Goal: Transaction & Acquisition: Obtain resource

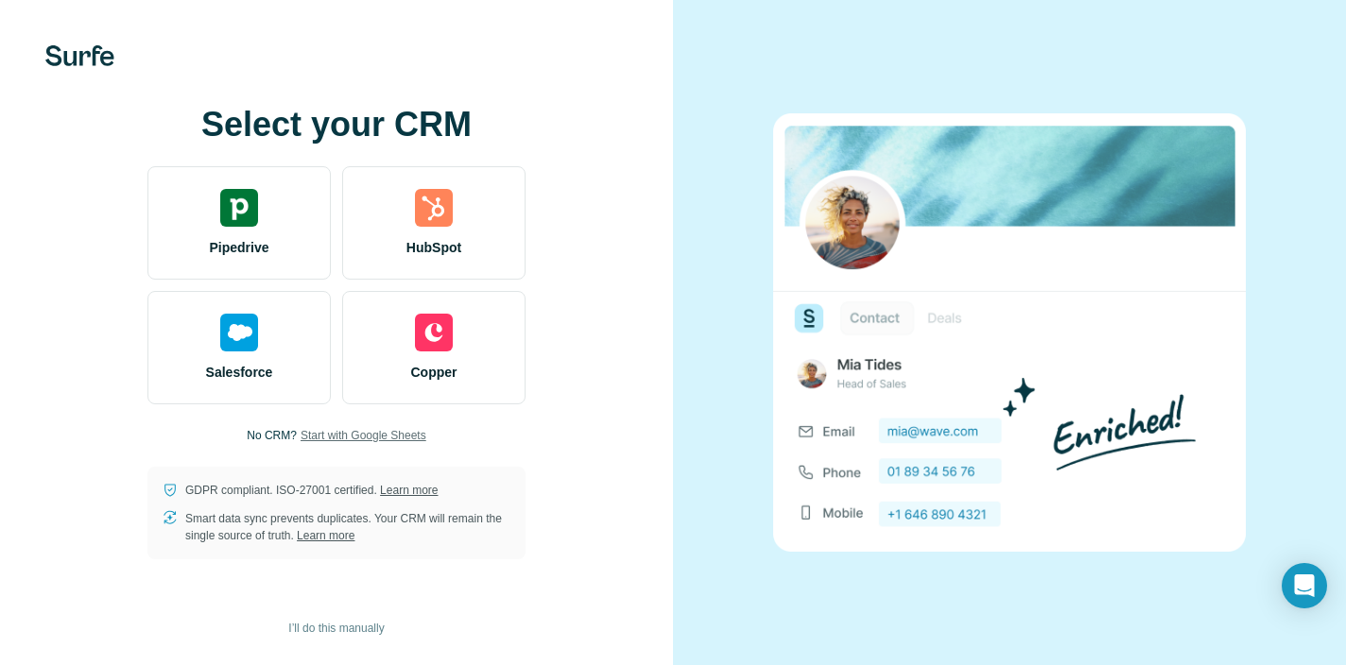
click at [381, 435] on span "Start with Google Sheets" at bounding box center [364, 435] width 126 height 17
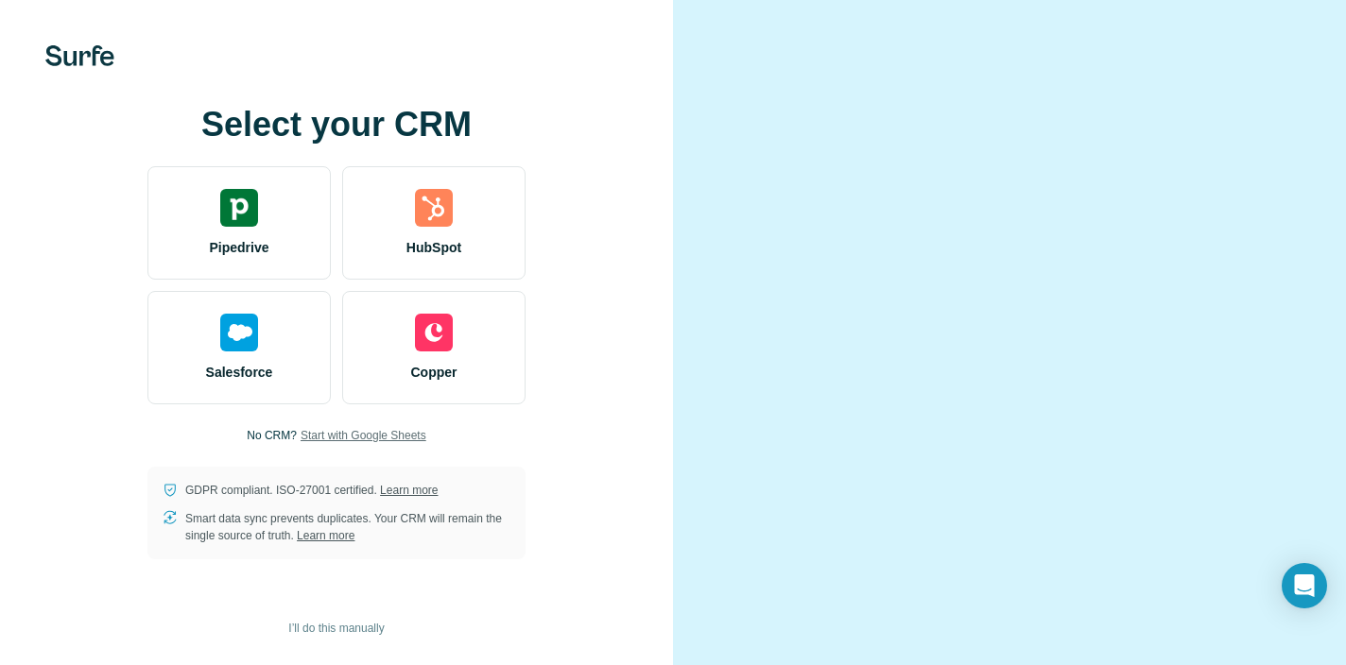
click at [390, 444] on span "Start with Google Sheets" at bounding box center [364, 435] width 126 height 17
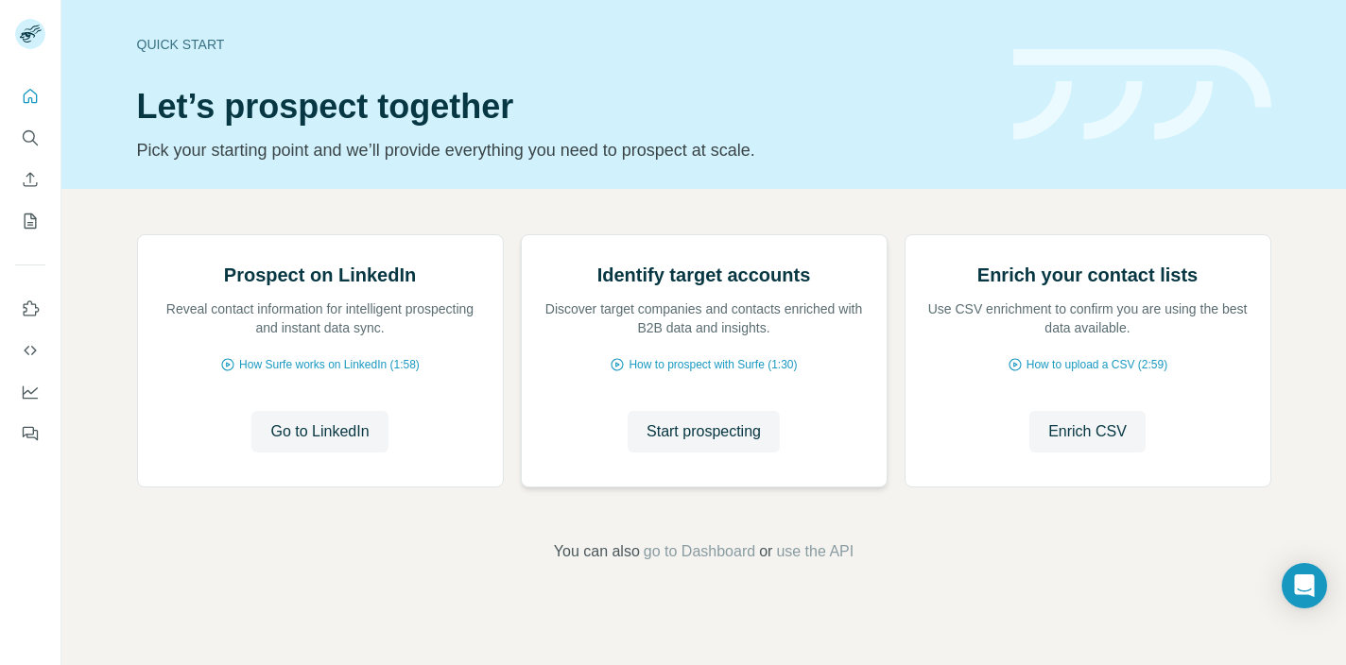
scroll to position [147, 0]
click at [306, 443] on span "Go to LinkedIn" at bounding box center [319, 432] width 98 height 23
click at [351, 424] on div "Prospect on LinkedIn Reveal contact information for intelligent prospecting and…" at bounding box center [320, 360] width 365 height 251
click at [351, 373] on span "How Surfe works on LinkedIn (1:58)" at bounding box center [329, 364] width 181 height 17
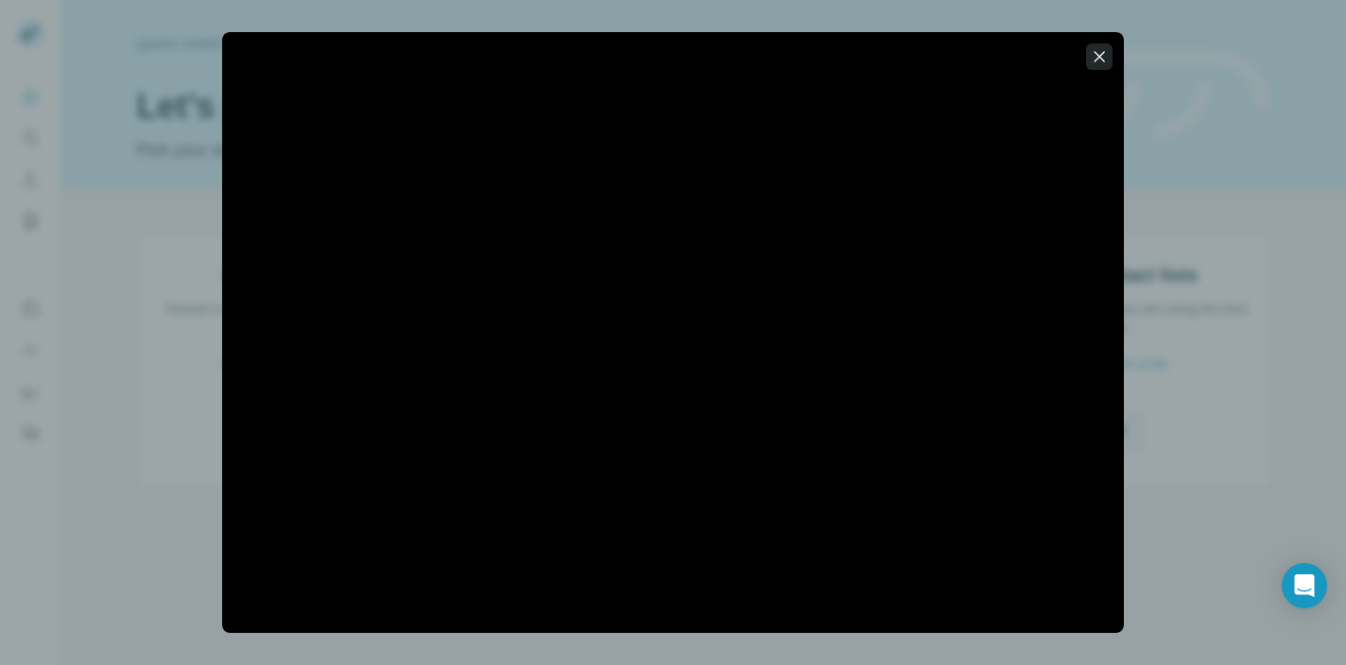
click at [1101, 49] on icon "button" at bounding box center [1099, 56] width 19 height 19
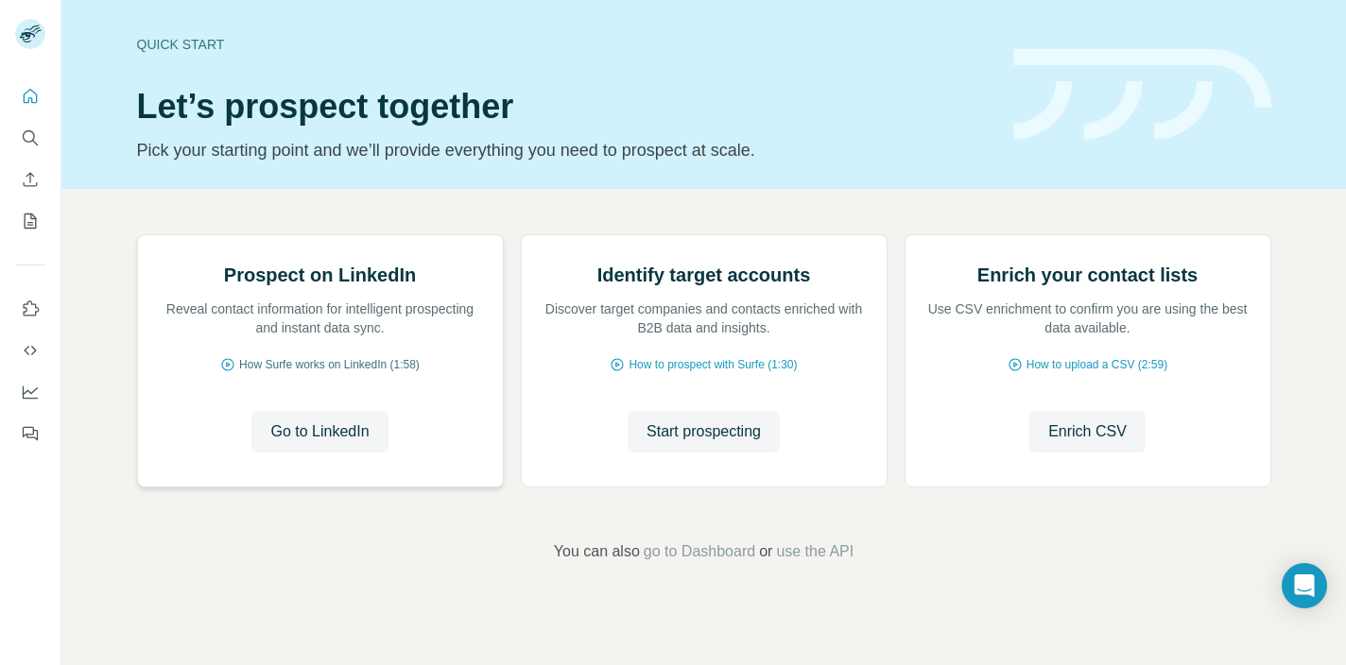
click at [363, 373] on span "How Surfe works on LinkedIn (1:58)" at bounding box center [329, 364] width 181 height 17
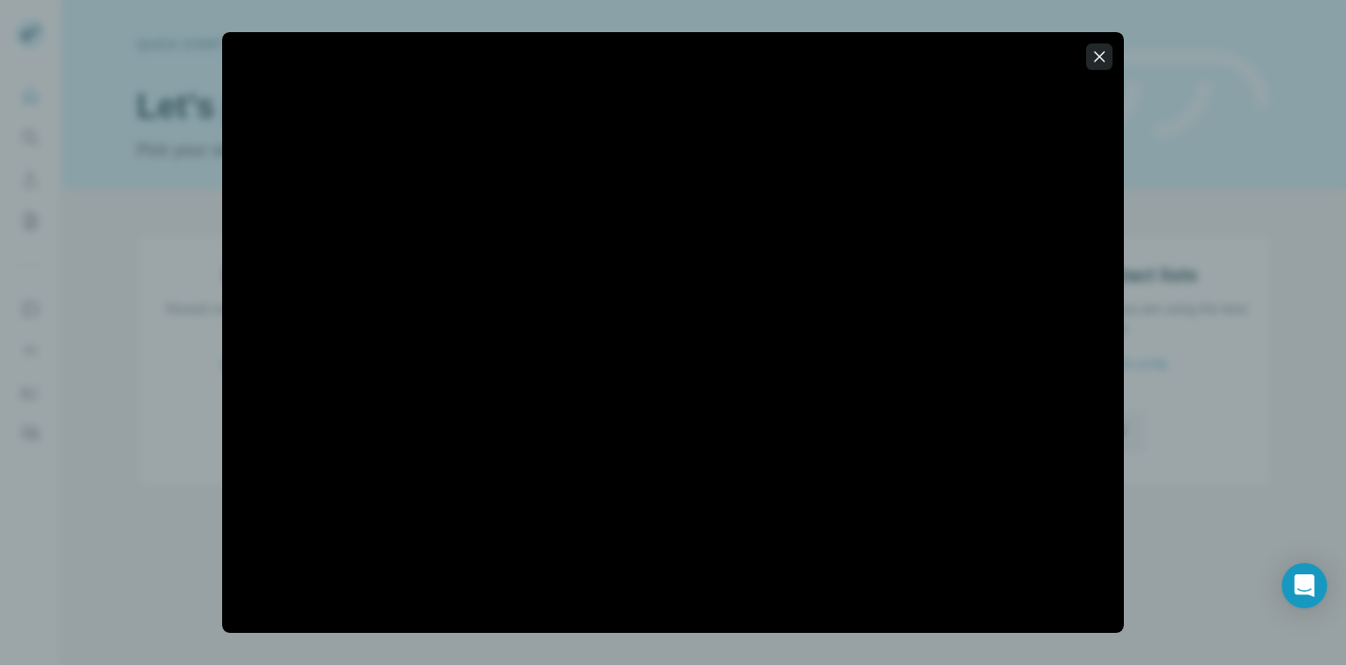
click at [1093, 55] on icon "button" at bounding box center [1099, 56] width 19 height 19
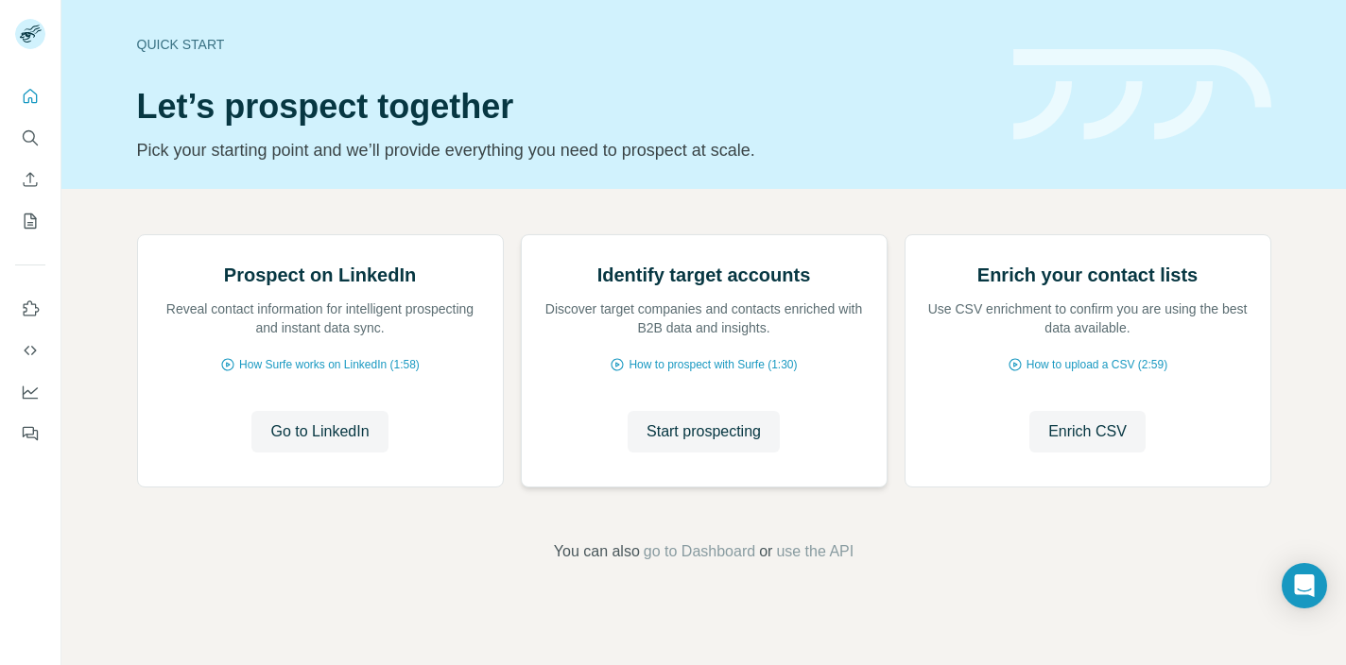
scroll to position [147, 0]
click at [32, 137] on icon "Search" at bounding box center [30, 138] width 19 height 19
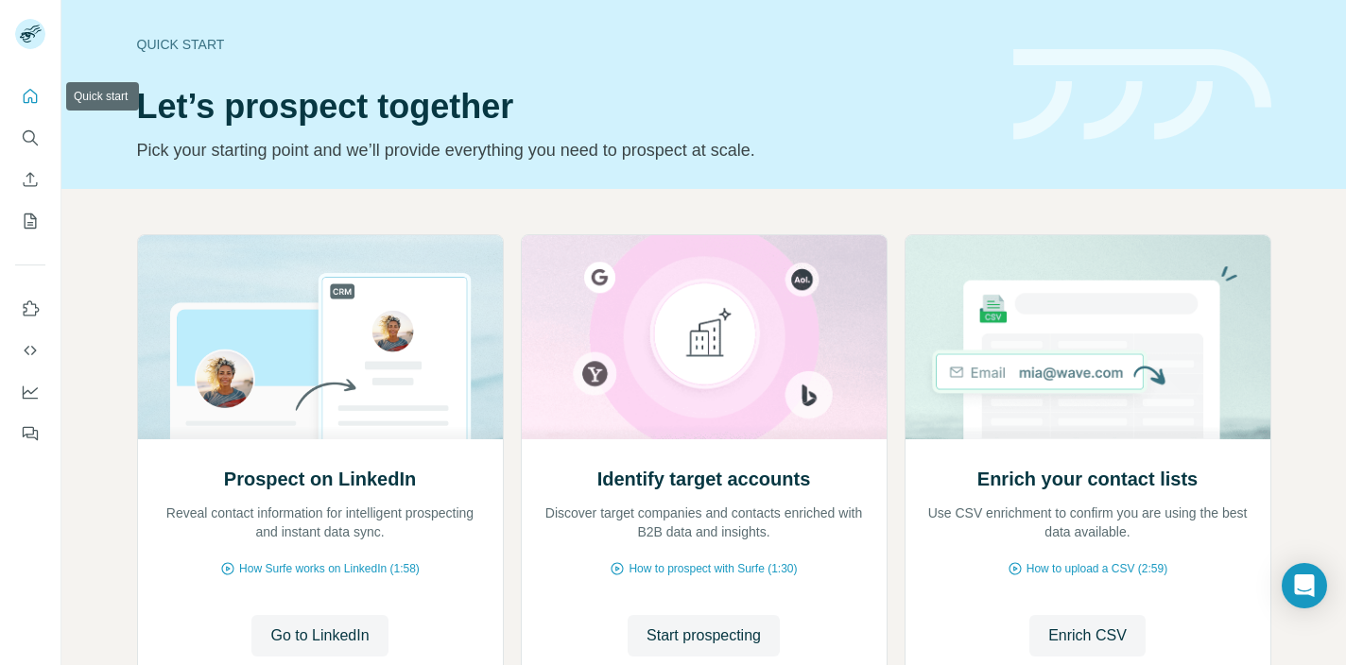
click at [35, 99] on icon "Quick start" at bounding box center [30, 96] width 19 height 19
click at [30, 319] on button "Use Surfe on LinkedIn" at bounding box center [30, 309] width 30 height 34
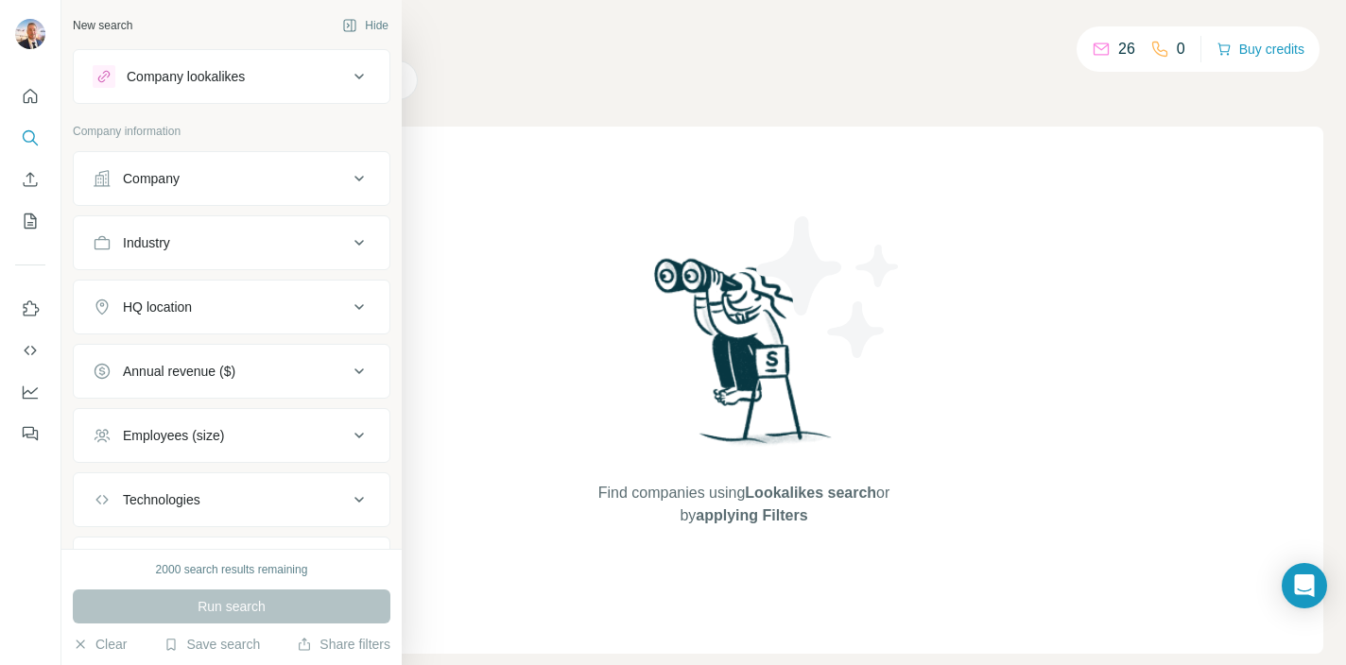
click at [334, 80] on div "Company lookalikes" at bounding box center [220, 76] width 255 height 23
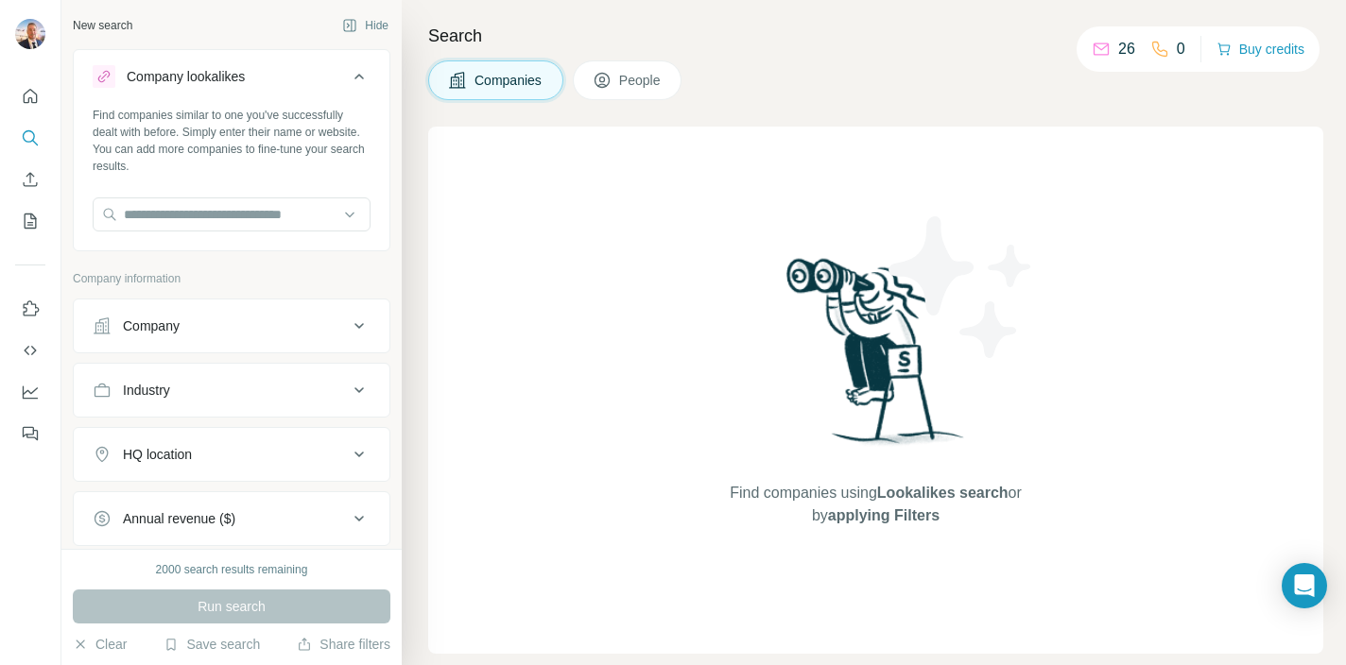
click at [357, 77] on icon at bounding box center [358, 77] width 9 height 6
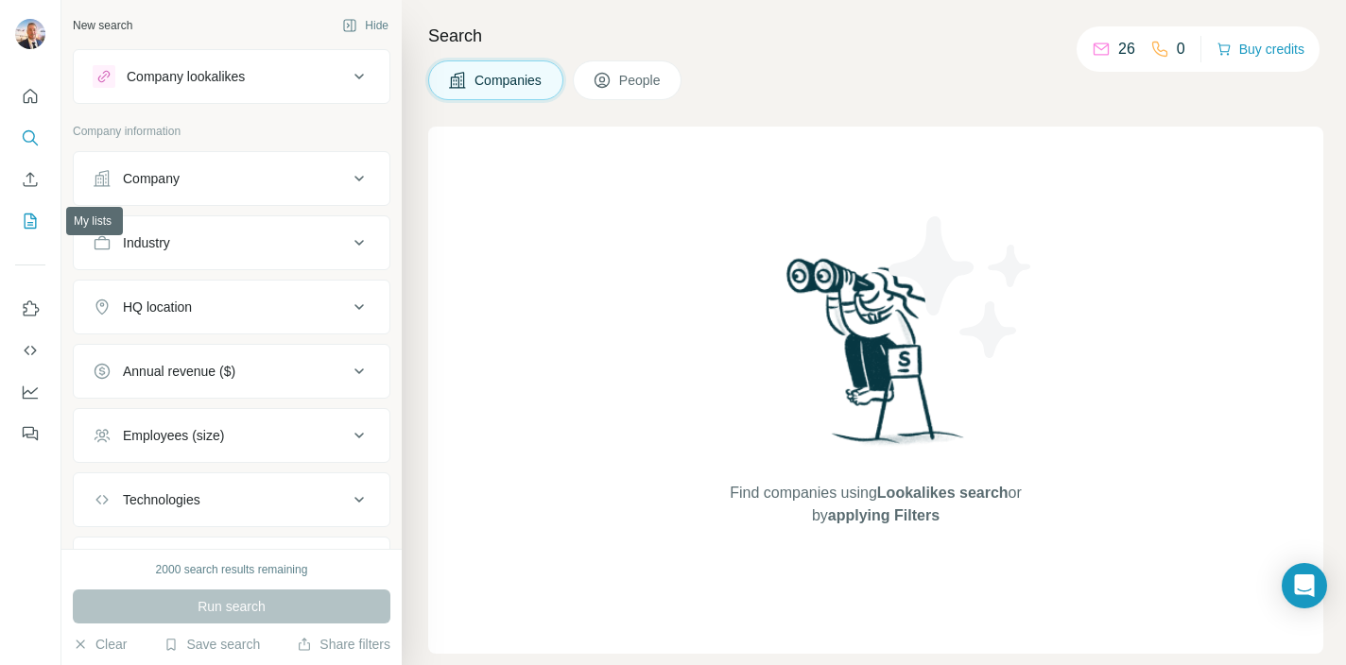
click at [27, 222] on icon "My lists" at bounding box center [30, 221] width 19 height 19
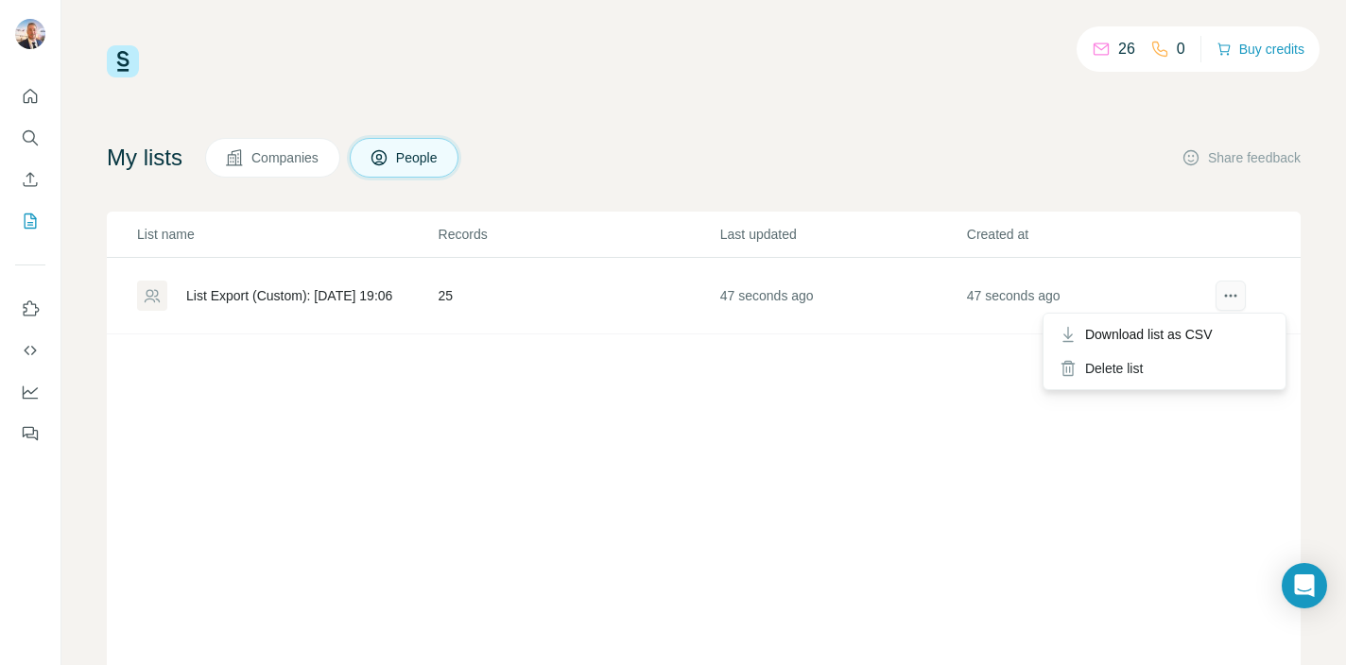
click at [1231, 293] on icon "actions" at bounding box center [1230, 295] width 19 height 19
click at [1186, 335] on span "Download list as CSV" at bounding box center [1149, 334] width 128 height 19
click at [1236, 54] on button "Buy credits" at bounding box center [1261, 49] width 88 height 26
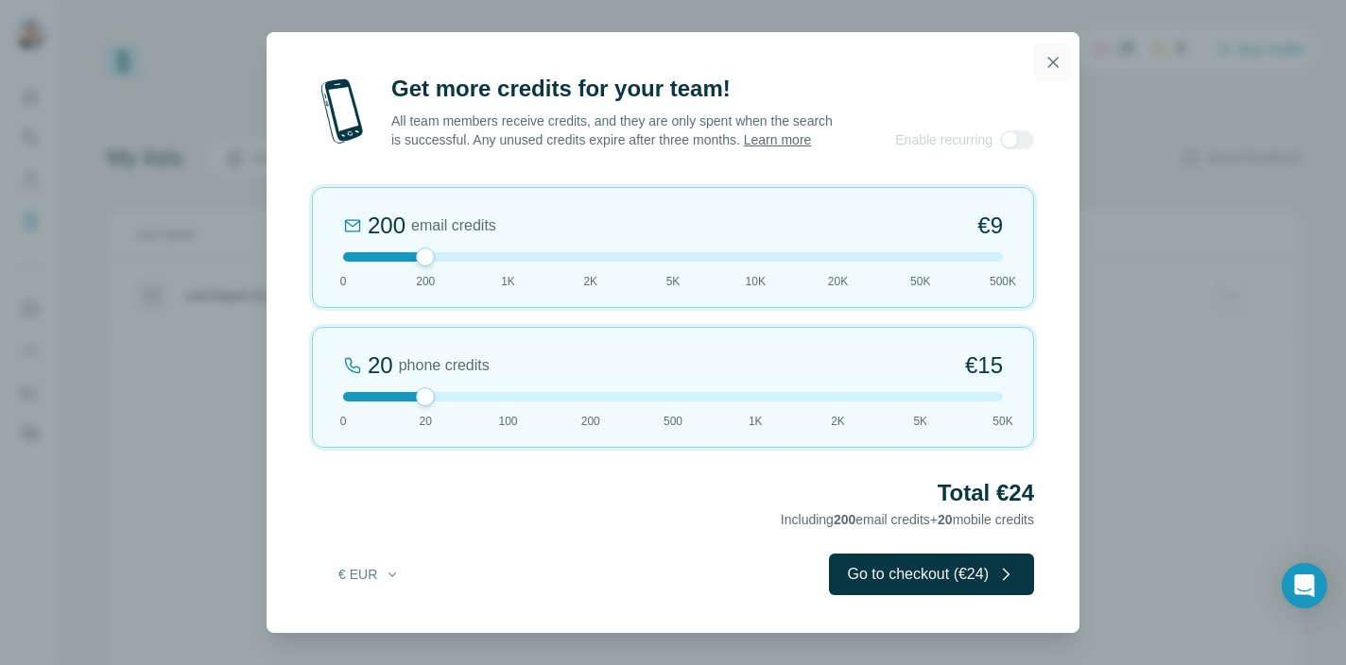
click at [1047, 59] on icon "button" at bounding box center [1053, 62] width 19 height 19
